Goal: Task Accomplishment & Management: Use online tool/utility

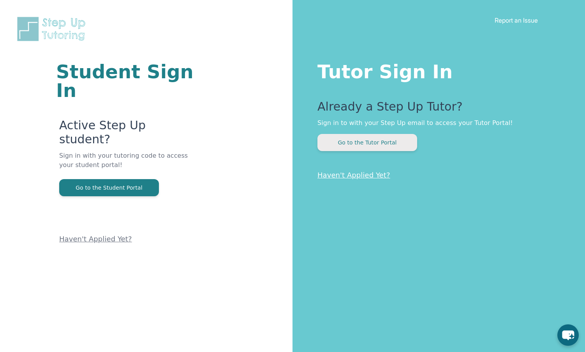
click at [366, 143] on button "Go to the Tutor Portal" at bounding box center [367, 142] width 100 height 17
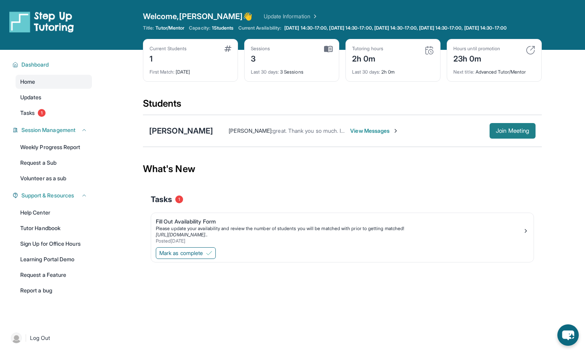
click at [512, 133] on span "Join Meeting" at bounding box center [512, 130] width 33 height 5
click at [505, 133] on span "Join Meeting" at bounding box center [512, 130] width 33 height 5
